Goal: Information Seeking & Learning: Learn about a topic

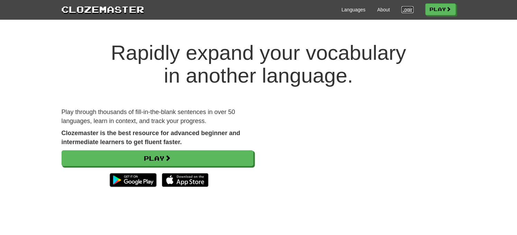
click at [405, 10] on link "Login" at bounding box center [407, 9] width 12 height 7
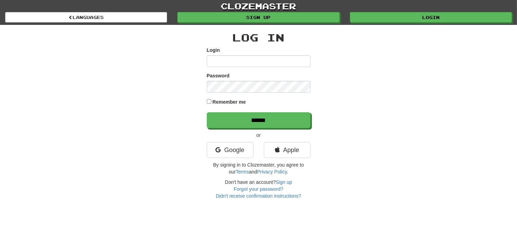
type input "**********"
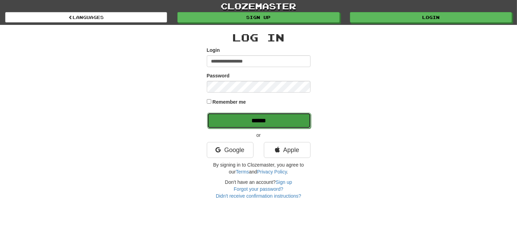
click at [272, 125] on input "******" at bounding box center [259, 121] width 104 height 16
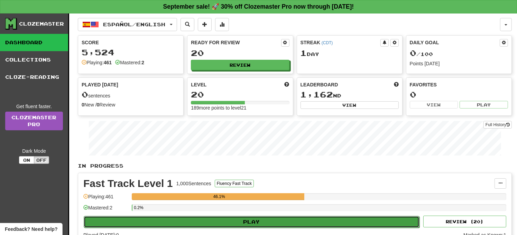
click at [191, 221] on button "Play" at bounding box center [252, 222] width 336 height 12
select select "**"
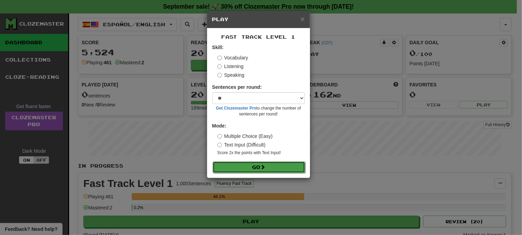
click at [244, 166] on button "Go" at bounding box center [258, 167] width 93 height 12
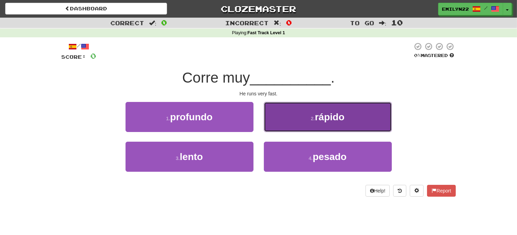
click at [308, 114] on button "2 . rápido" at bounding box center [328, 117] width 128 height 30
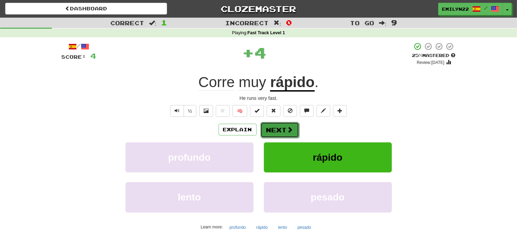
click at [282, 127] on button "Next" at bounding box center [279, 130] width 39 height 16
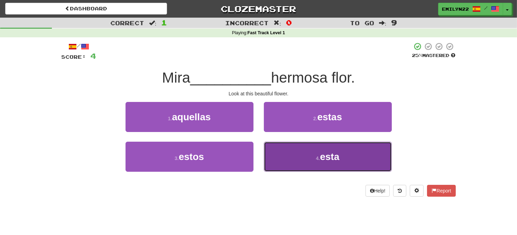
click at [301, 154] on button "4 . esta" at bounding box center [328, 157] width 128 height 30
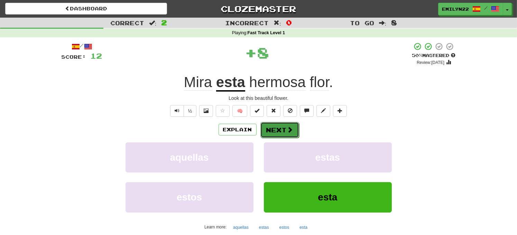
click at [294, 132] on button "Next" at bounding box center [279, 130] width 39 height 16
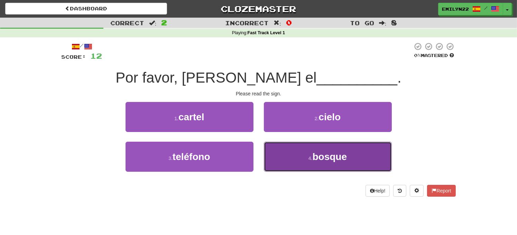
click at [309, 149] on button "4 . bosque" at bounding box center [328, 157] width 128 height 30
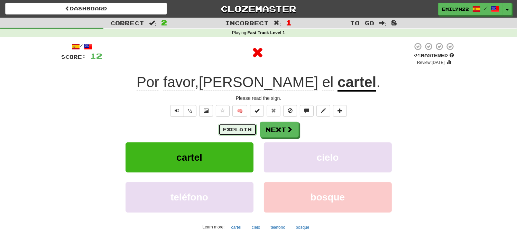
click at [239, 130] on button "Explain" at bounding box center [237, 130] width 38 height 12
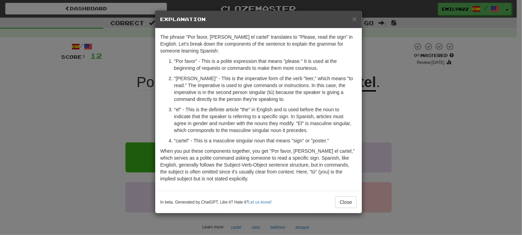
click at [368, 112] on div "× Explanation The phrase "Por favor, lee el cartel" translates to "Please, read…" at bounding box center [261, 117] width 522 height 235
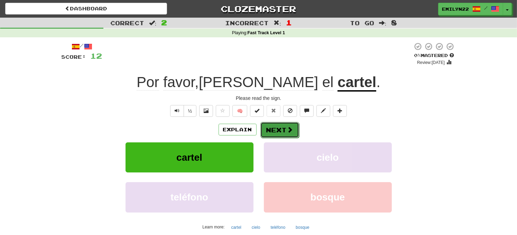
click at [284, 127] on button "Next" at bounding box center [279, 130] width 39 height 16
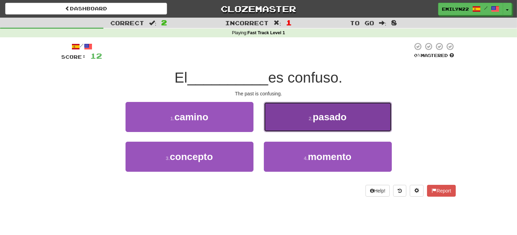
click at [293, 122] on button "2 . pasado" at bounding box center [328, 117] width 128 height 30
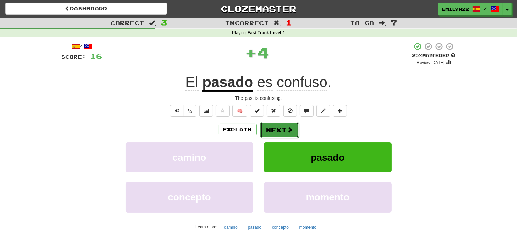
click at [282, 127] on button "Next" at bounding box center [279, 130] width 39 height 16
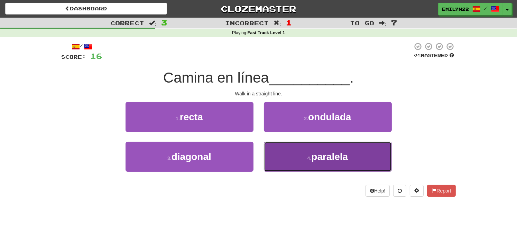
click at [296, 151] on button "4 . paralela" at bounding box center [328, 157] width 128 height 30
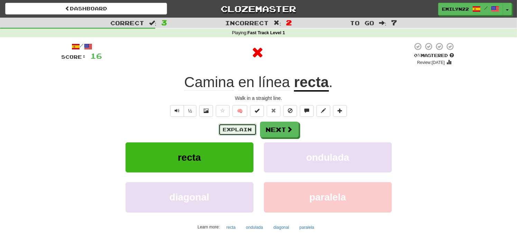
click at [250, 125] on button "Explain" at bounding box center [237, 130] width 38 height 12
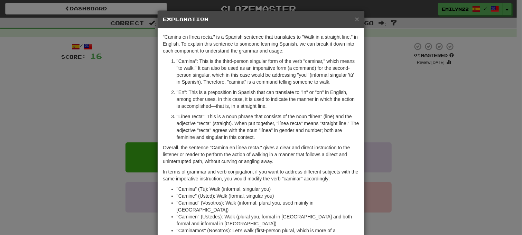
click at [373, 133] on div "× Explanation "Camina en línea recta." is a Spanish sentence that translates to…" at bounding box center [261, 117] width 522 height 235
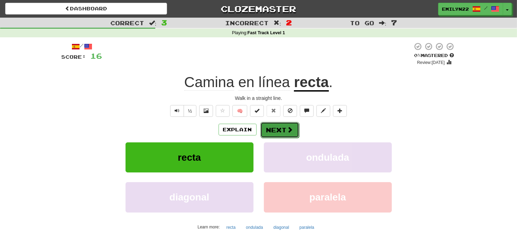
click at [289, 127] on span at bounding box center [290, 129] width 6 height 6
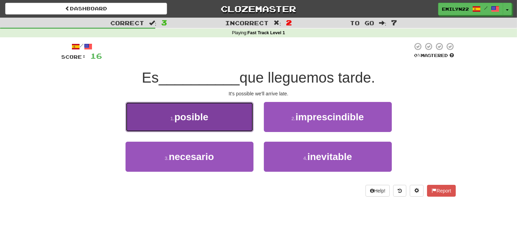
click at [245, 115] on button "1 . posible" at bounding box center [189, 117] width 128 height 30
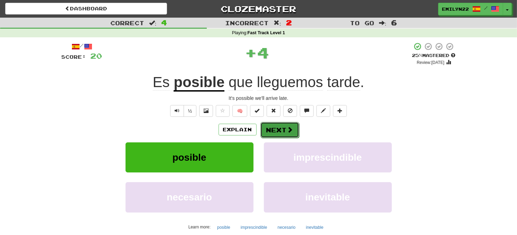
click at [289, 123] on button "Next" at bounding box center [279, 130] width 39 height 16
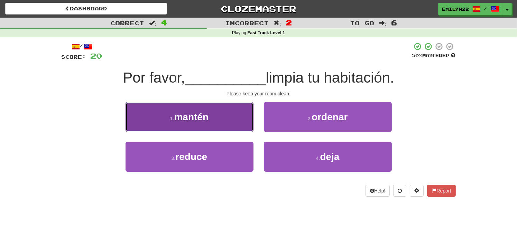
click at [237, 119] on button "1 . mantén" at bounding box center [189, 117] width 128 height 30
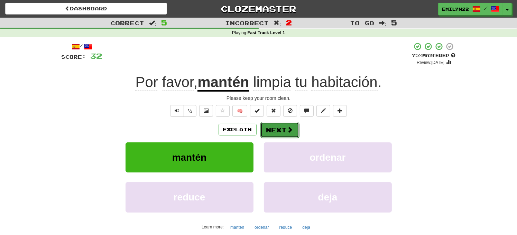
click at [276, 127] on button "Next" at bounding box center [279, 130] width 39 height 16
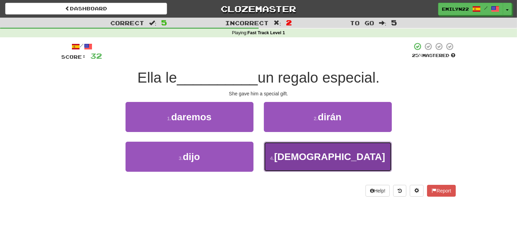
click at [310, 149] on button "4 . dio" at bounding box center [328, 157] width 128 height 30
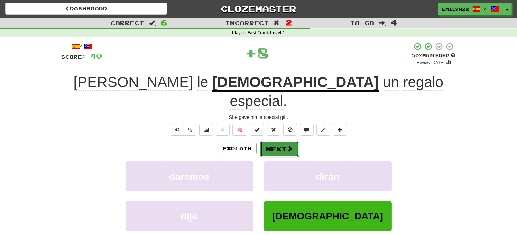
click at [283, 141] on button "Next" at bounding box center [279, 149] width 39 height 16
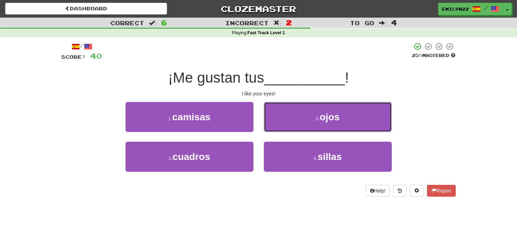
click at [283, 124] on button "2 . ojos" at bounding box center [328, 117] width 128 height 30
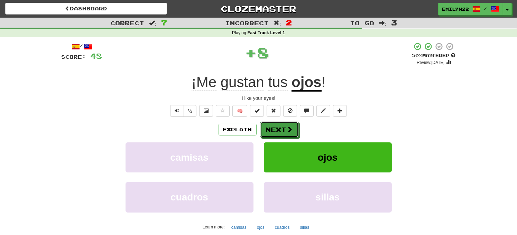
click at [283, 124] on button "Next" at bounding box center [279, 130] width 39 height 16
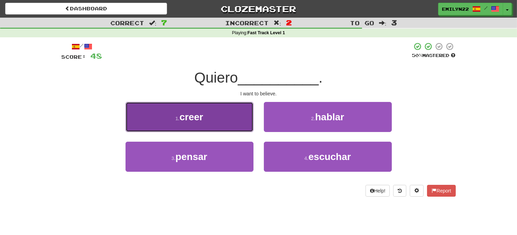
click at [234, 117] on button "1 . creer" at bounding box center [189, 117] width 128 height 30
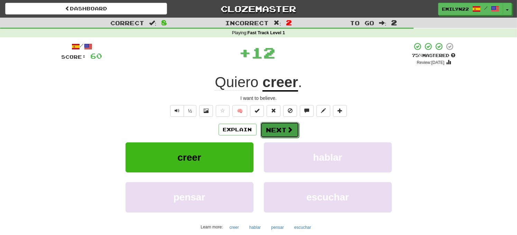
click at [271, 131] on button "Next" at bounding box center [279, 130] width 39 height 16
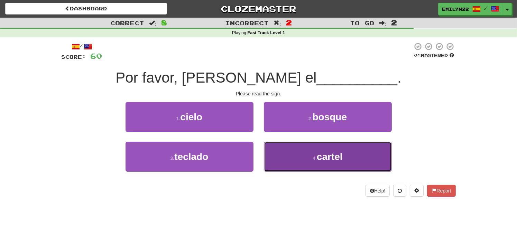
click at [329, 156] on span "cartel" at bounding box center [329, 156] width 26 height 11
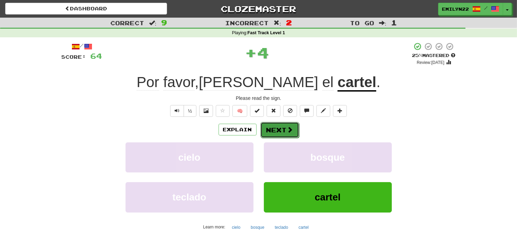
click at [287, 127] on span at bounding box center [290, 129] width 6 height 6
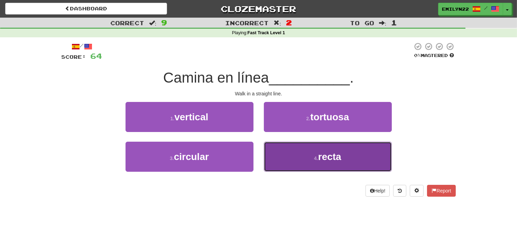
click at [294, 151] on button "4 . recta" at bounding box center [328, 157] width 128 height 30
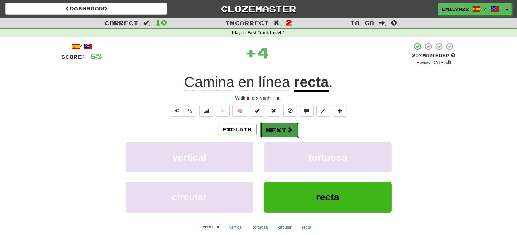
click at [283, 129] on button "Next" at bounding box center [279, 130] width 39 height 16
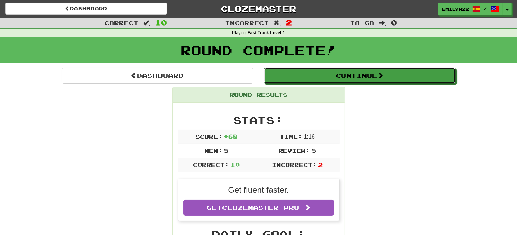
click at [330, 68] on div "Continue" at bounding box center [359, 76] width 202 height 16
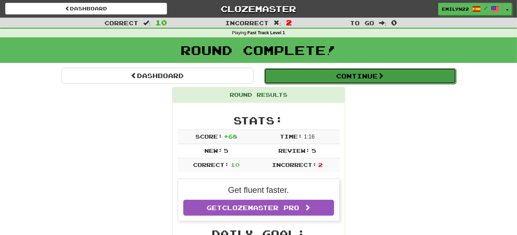
click at [342, 71] on button "Continue" at bounding box center [360, 76] width 192 height 16
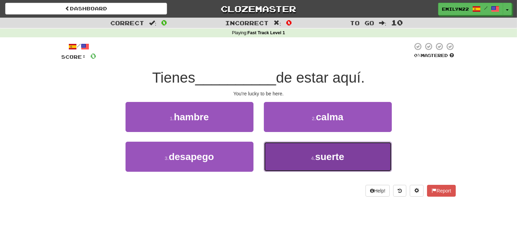
click at [351, 147] on button "4 . suerte" at bounding box center [328, 157] width 128 height 30
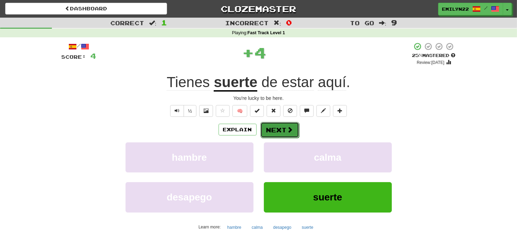
click at [282, 127] on button "Next" at bounding box center [279, 130] width 39 height 16
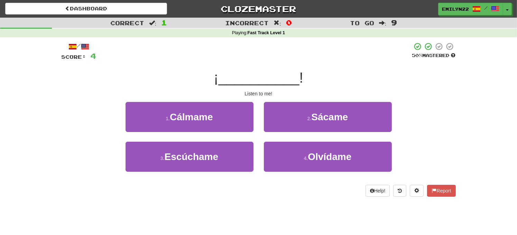
click at [237, 139] on div "1 . Cálmame" at bounding box center [189, 122] width 138 height 40
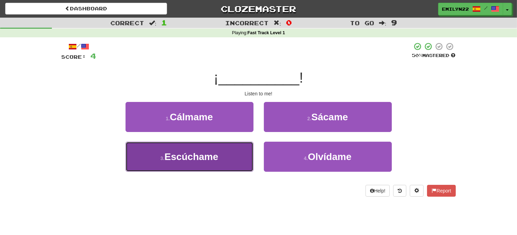
click at [232, 146] on button "3 . Escúchame" at bounding box center [189, 157] width 128 height 30
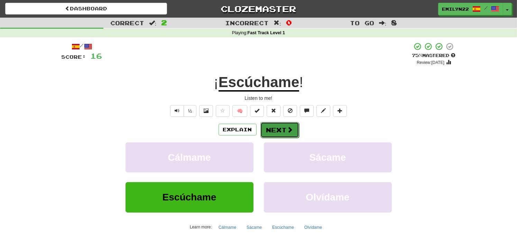
click at [267, 133] on button "Next" at bounding box center [279, 130] width 39 height 16
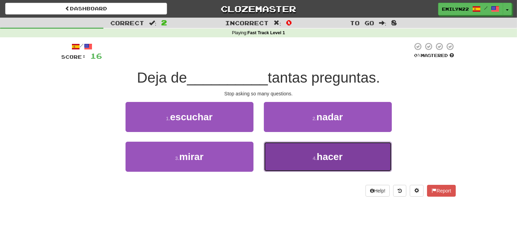
click at [286, 149] on button "4 . hacer" at bounding box center [328, 157] width 128 height 30
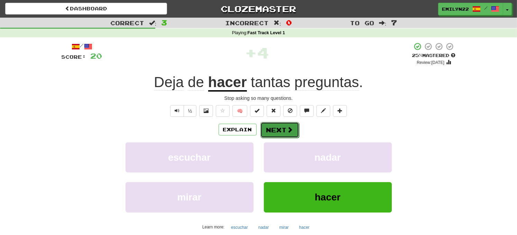
click at [281, 126] on button "Next" at bounding box center [279, 130] width 39 height 16
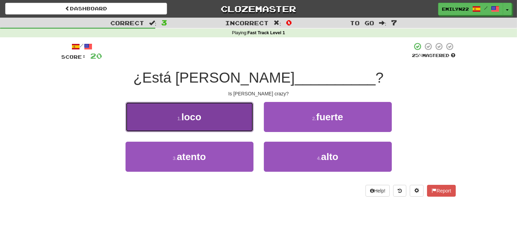
click at [246, 119] on button "1 . loco" at bounding box center [189, 117] width 128 height 30
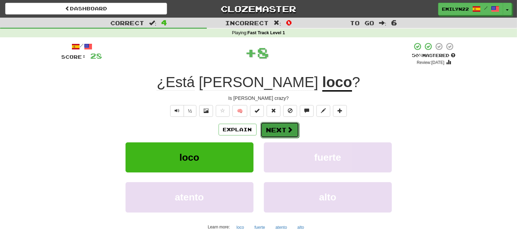
click at [288, 127] on span at bounding box center [290, 129] width 6 height 6
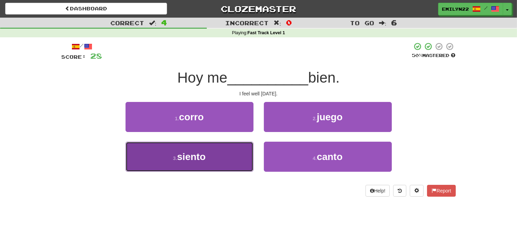
click at [230, 152] on button "3 . siento" at bounding box center [189, 157] width 128 height 30
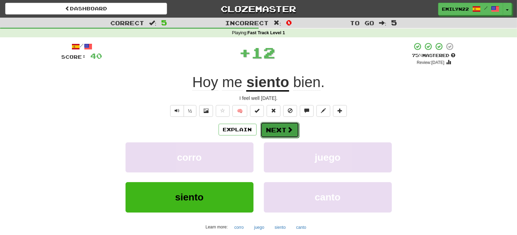
click at [279, 124] on button "Next" at bounding box center [279, 130] width 39 height 16
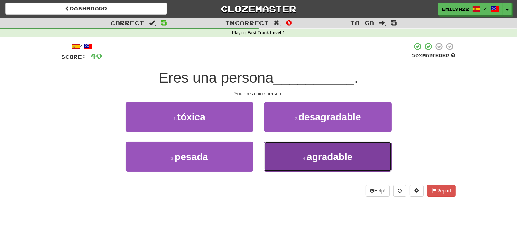
click at [299, 152] on button "4 . agradable" at bounding box center [328, 157] width 128 height 30
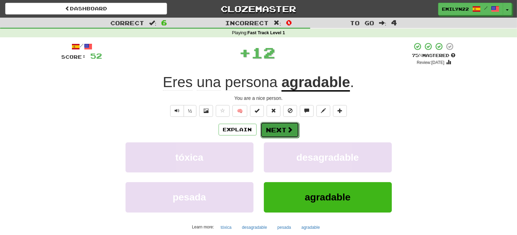
click at [287, 131] on span at bounding box center [290, 129] width 6 height 6
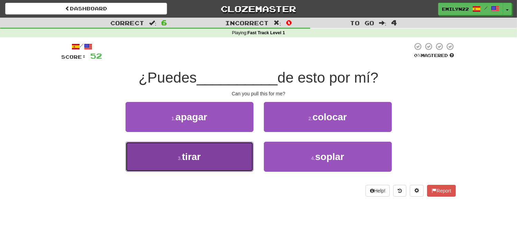
click at [225, 159] on button "3 . tirar" at bounding box center [189, 157] width 128 height 30
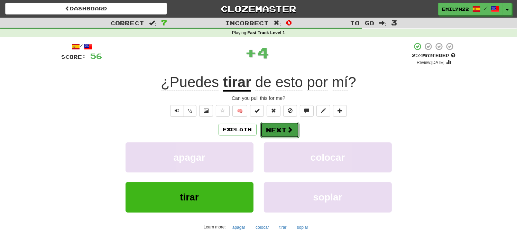
click at [273, 132] on button "Next" at bounding box center [279, 130] width 39 height 16
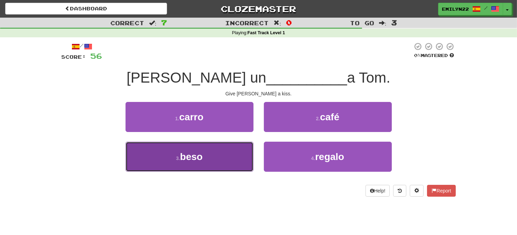
click at [249, 150] on button "3 . beso" at bounding box center [189, 157] width 128 height 30
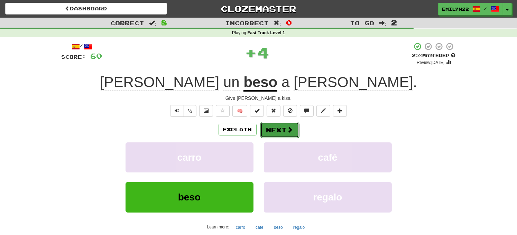
click at [271, 125] on button "Next" at bounding box center [279, 130] width 39 height 16
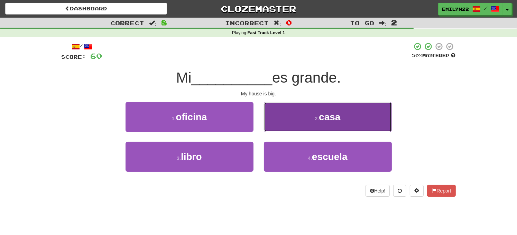
click at [294, 122] on button "2 . casa" at bounding box center [328, 117] width 128 height 30
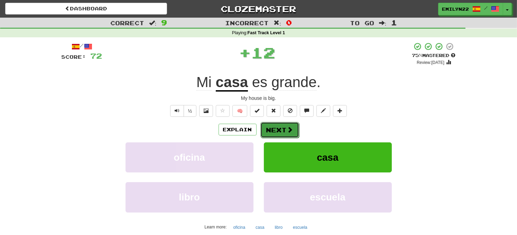
click at [289, 125] on button "Next" at bounding box center [279, 130] width 39 height 16
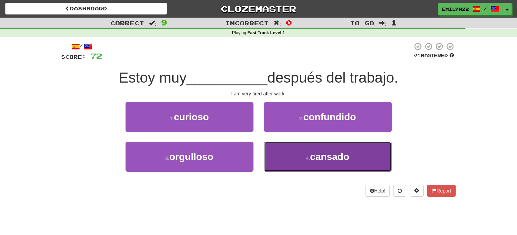
click at [304, 152] on button "4 . cansado" at bounding box center [328, 157] width 128 height 30
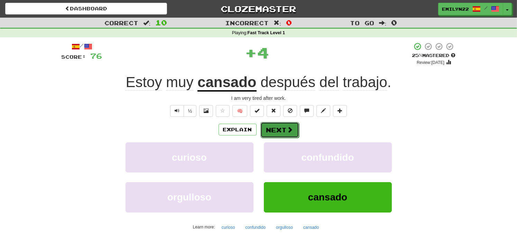
click at [289, 128] on span at bounding box center [290, 129] width 6 height 6
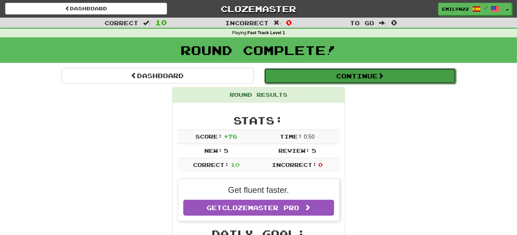
click at [330, 79] on button "Continue" at bounding box center [360, 76] width 192 height 16
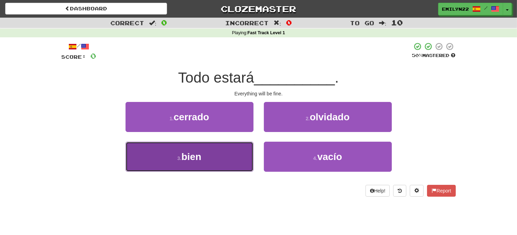
click at [224, 142] on button "3 . bien" at bounding box center [189, 157] width 128 height 30
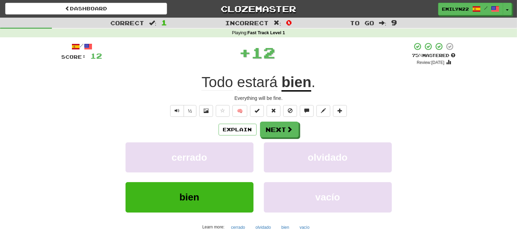
click at [272, 118] on div "/ Score: 12 + 12 75 % Mastered Review: 2025-10-20 Todo estará bien . Everything…" at bounding box center [259, 144] width 394 height 205
click at [276, 122] on button "Next" at bounding box center [279, 130] width 39 height 16
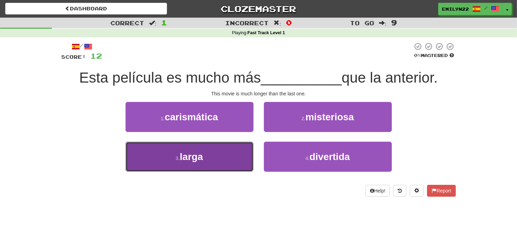
click at [240, 159] on button "3 . larga" at bounding box center [189, 157] width 128 height 30
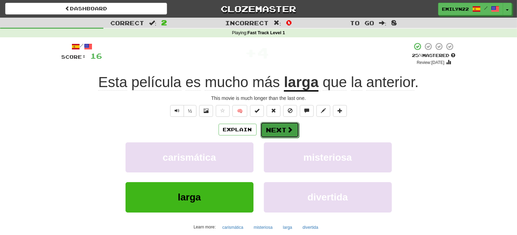
click at [270, 126] on button "Next" at bounding box center [279, 130] width 39 height 16
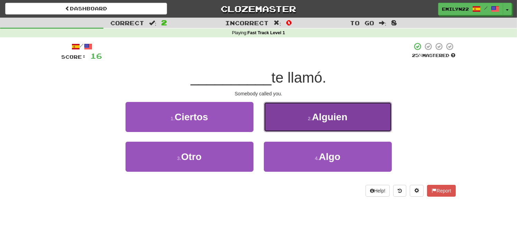
click at [291, 118] on button "2 . Alguien" at bounding box center [328, 117] width 128 height 30
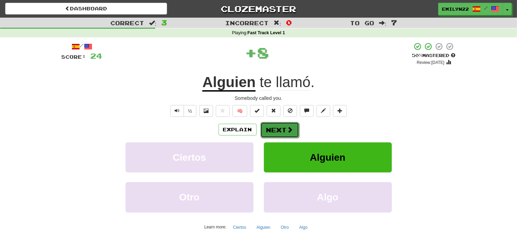
click at [283, 127] on button "Next" at bounding box center [279, 130] width 39 height 16
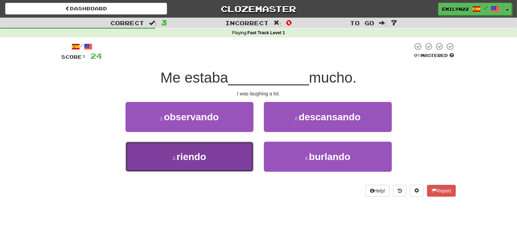
click at [245, 155] on button "3 . riendo" at bounding box center [189, 157] width 128 height 30
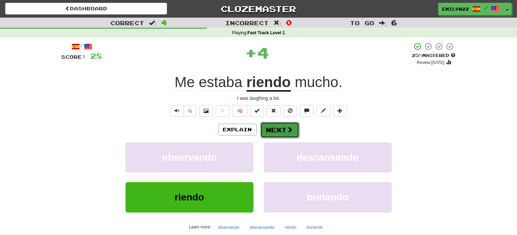
click at [278, 127] on button "Next" at bounding box center [279, 130] width 39 height 16
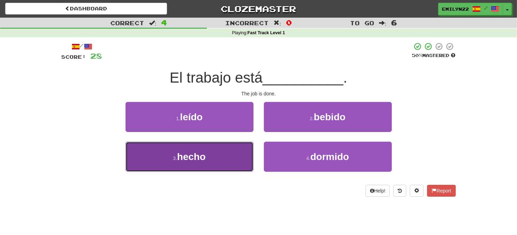
click at [245, 146] on button "3 . hecho" at bounding box center [189, 157] width 128 height 30
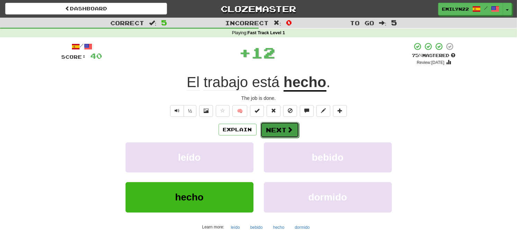
click at [273, 126] on button "Next" at bounding box center [279, 130] width 39 height 16
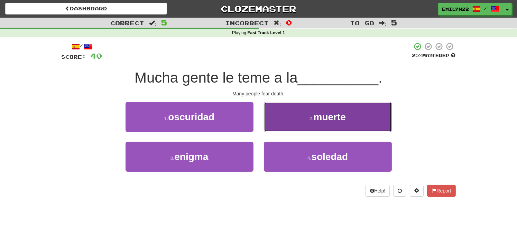
click at [294, 118] on button "2 . muerte" at bounding box center [328, 117] width 128 height 30
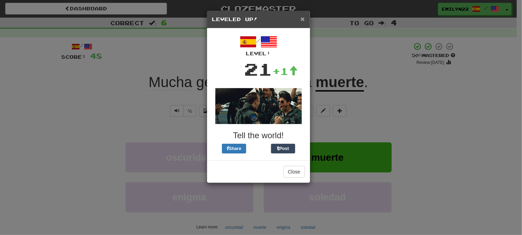
click at [302, 18] on span "×" at bounding box center [302, 19] width 4 height 8
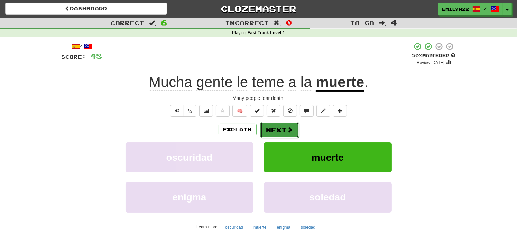
click at [276, 128] on button "Next" at bounding box center [279, 130] width 39 height 16
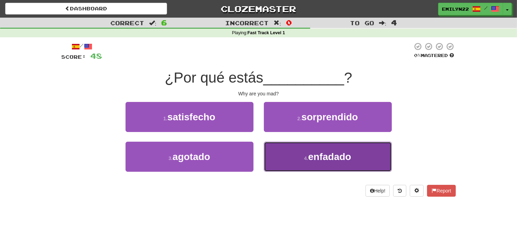
click at [284, 156] on button "4 . enfadado" at bounding box center [328, 157] width 128 height 30
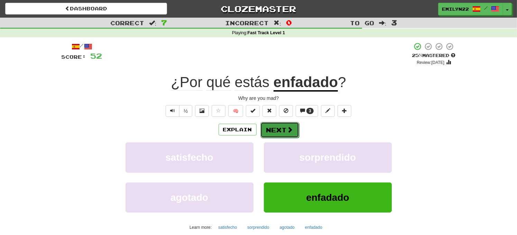
click at [285, 134] on button "Next" at bounding box center [279, 130] width 39 height 16
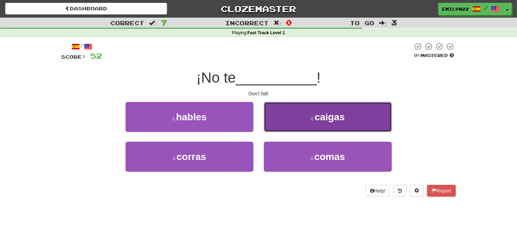
click at [288, 123] on button "2 . caigas" at bounding box center [328, 117] width 128 height 30
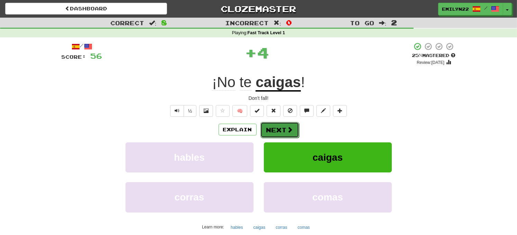
click at [285, 126] on button "Next" at bounding box center [279, 130] width 39 height 16
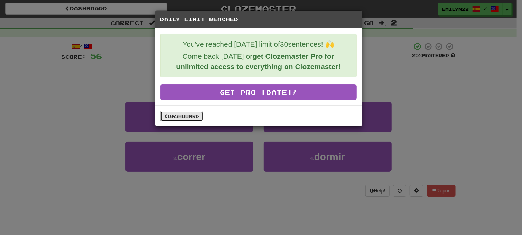
click at [187, 114] on link "Dashboard" at bounding box center [181, 116] width 43 height 10
